Goal: Task Accomplishment & Management: Use online tool/utility

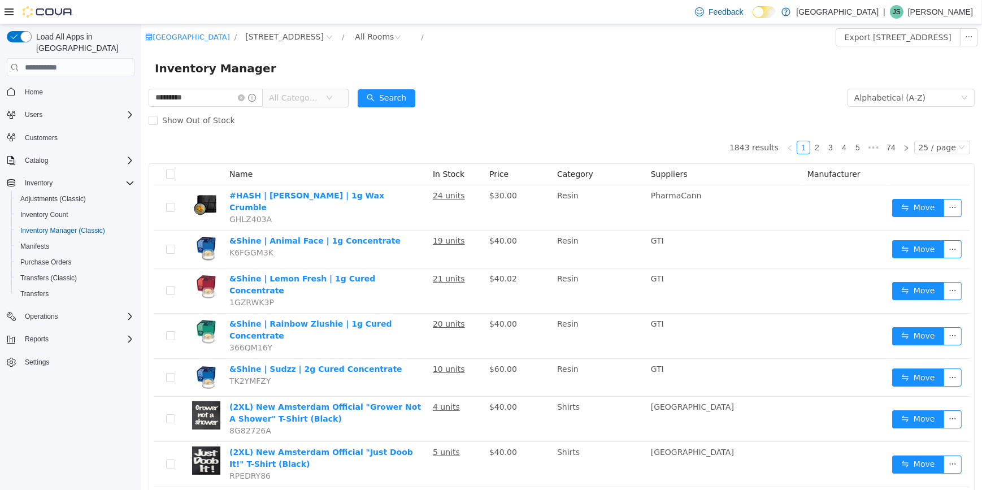
type input "*********"
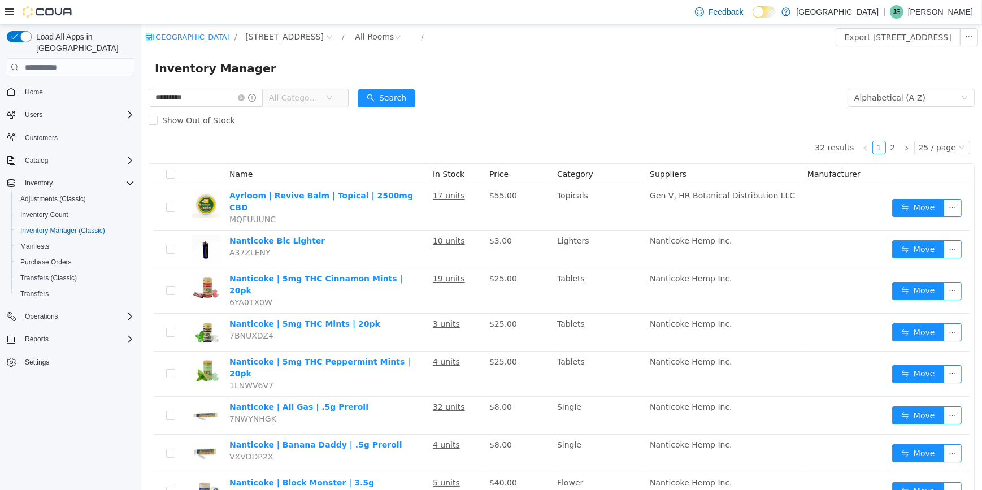
click at [295, 89] on span "All Categories" at bounding box center [296, 97] width 57 height 17
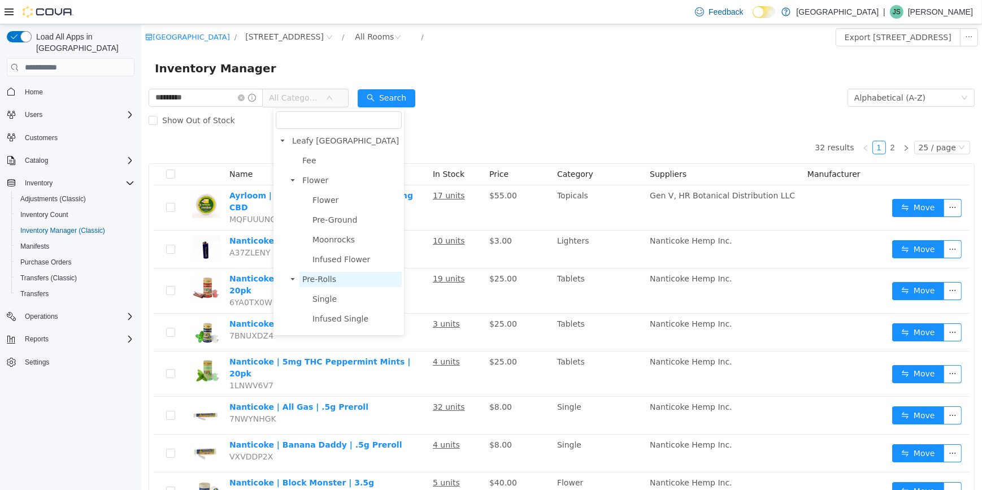
click at [341, 286] on span "Pre-Rolls" at bounding box center [350, 279] width 102 height 15
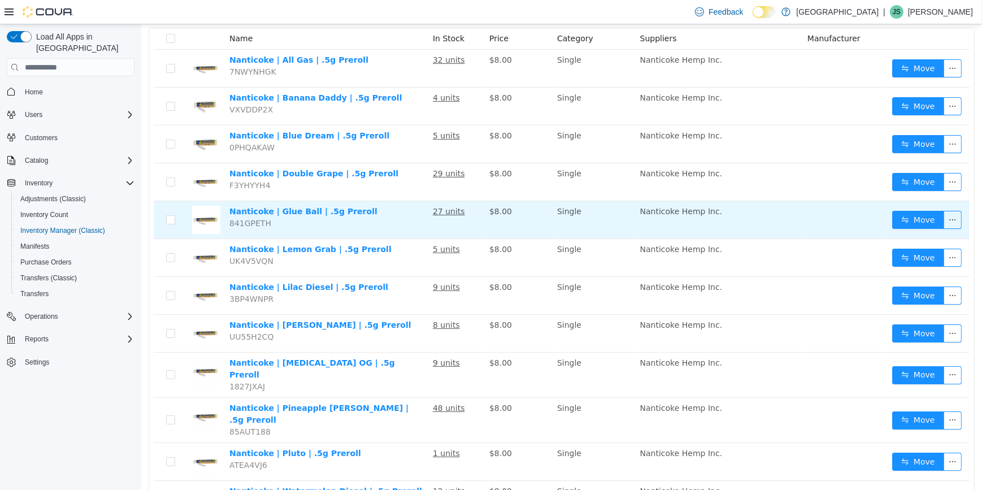
scroll to position [181, 0]
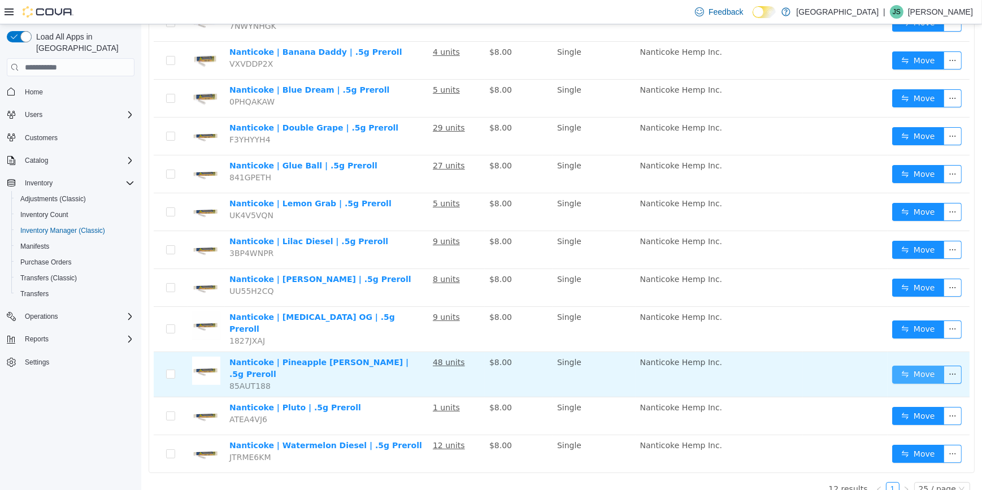
click at [910, 366] on button "Move" at bounding box center [918, 375] width 52 height 18
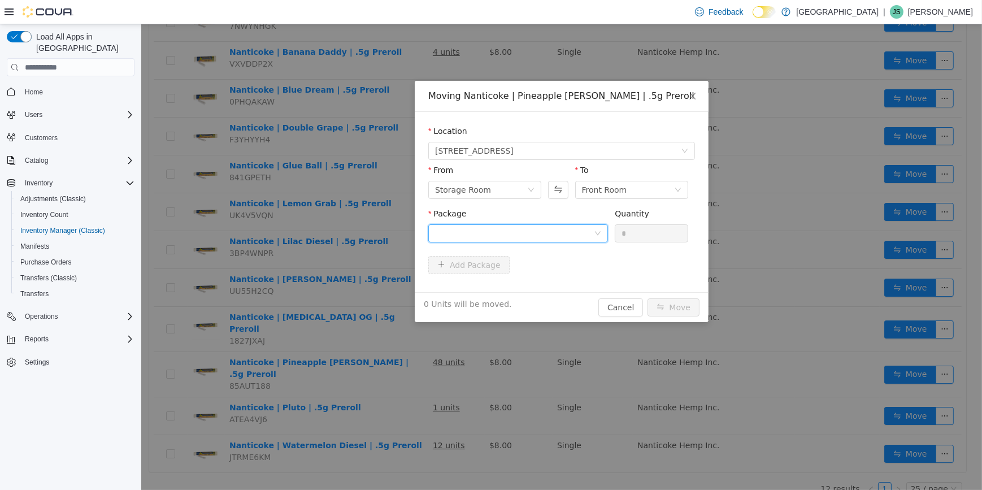
click at [478, 241] on div at bounding box center [518, 233] width 180 height 18
click at [487, 272] on li "PA031103PR Quantity : 48 Units" at bounding box center [518, 281] width 180 height 31
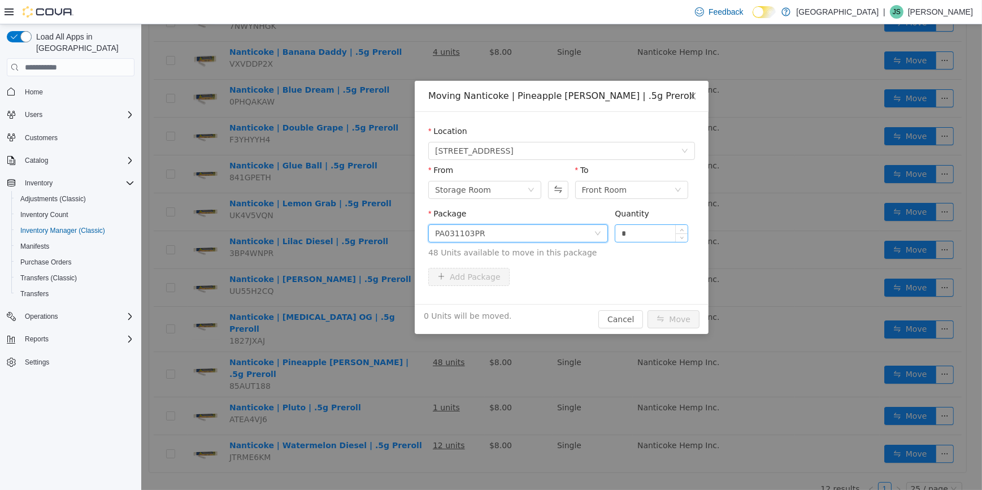
click at [660, 232] on input "*" at bounding box center [651, 233] width 72 height 17
type input "***"
click at [647, 310] on button "Move" at bounding box center [673, 319] width 52 height 18
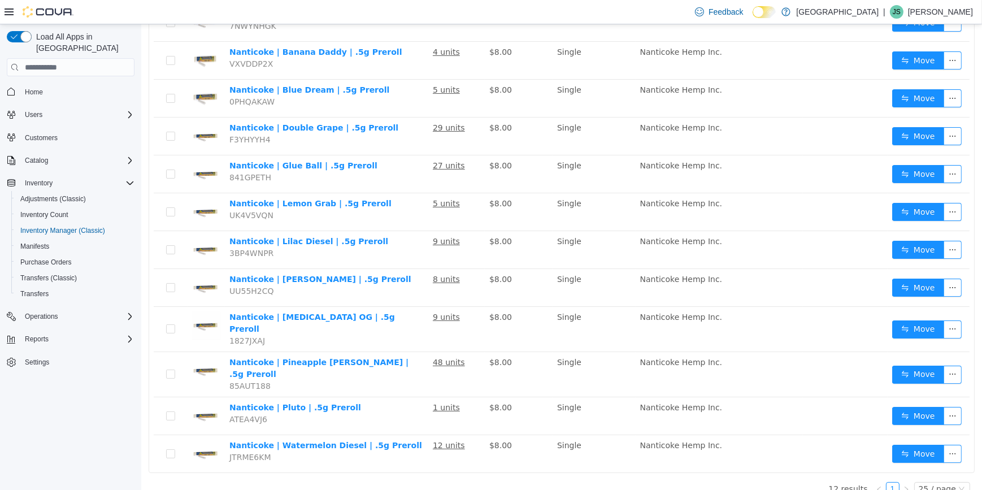
drag, startPoint x: 99, startPoint y: 65, endPoint x: 75, endPoint y: 71, distance: 25.5
